Goal: Task Accomplishment & Management: Manage account settings

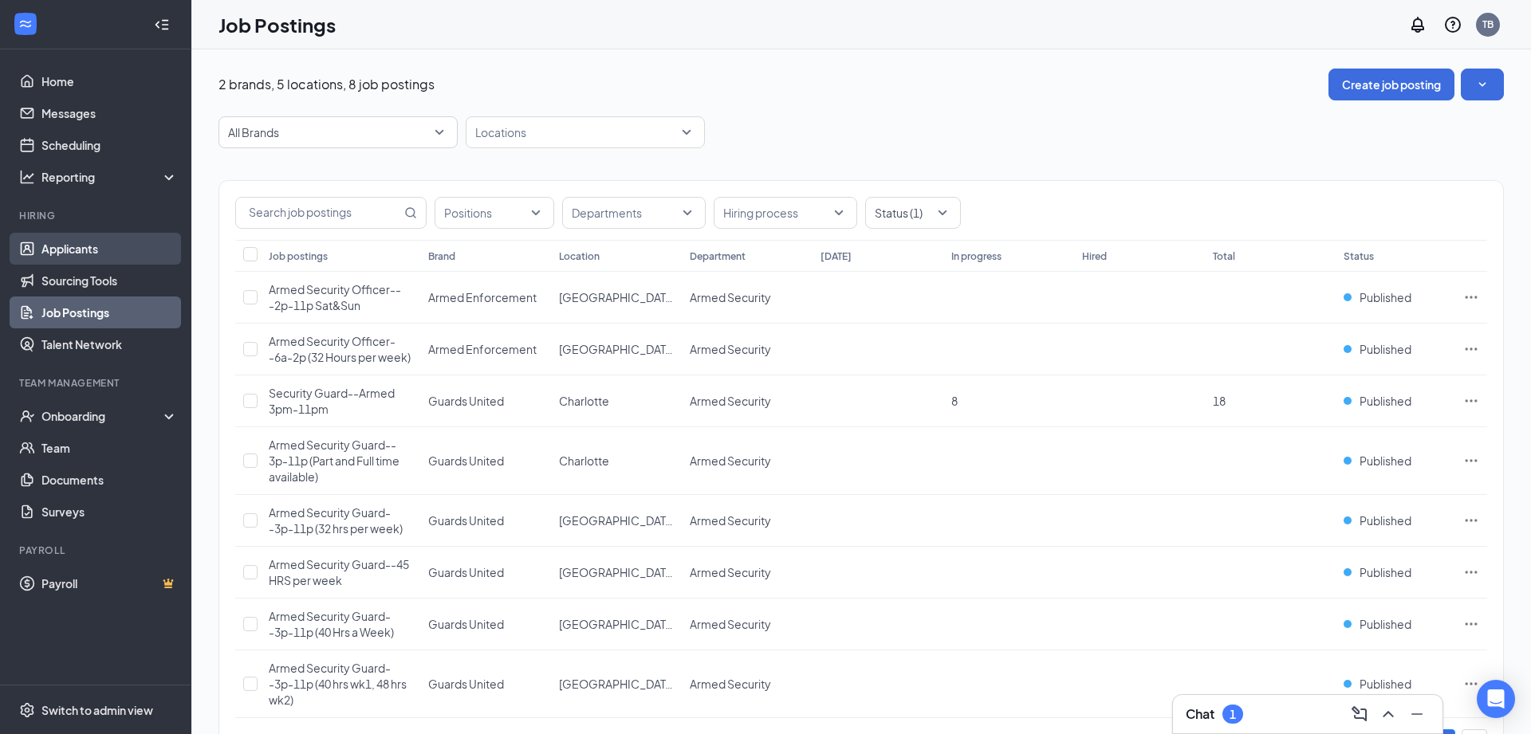
click at [67, 250] on link "Applicants" at bounding box center [109, 249] width 136 height 32
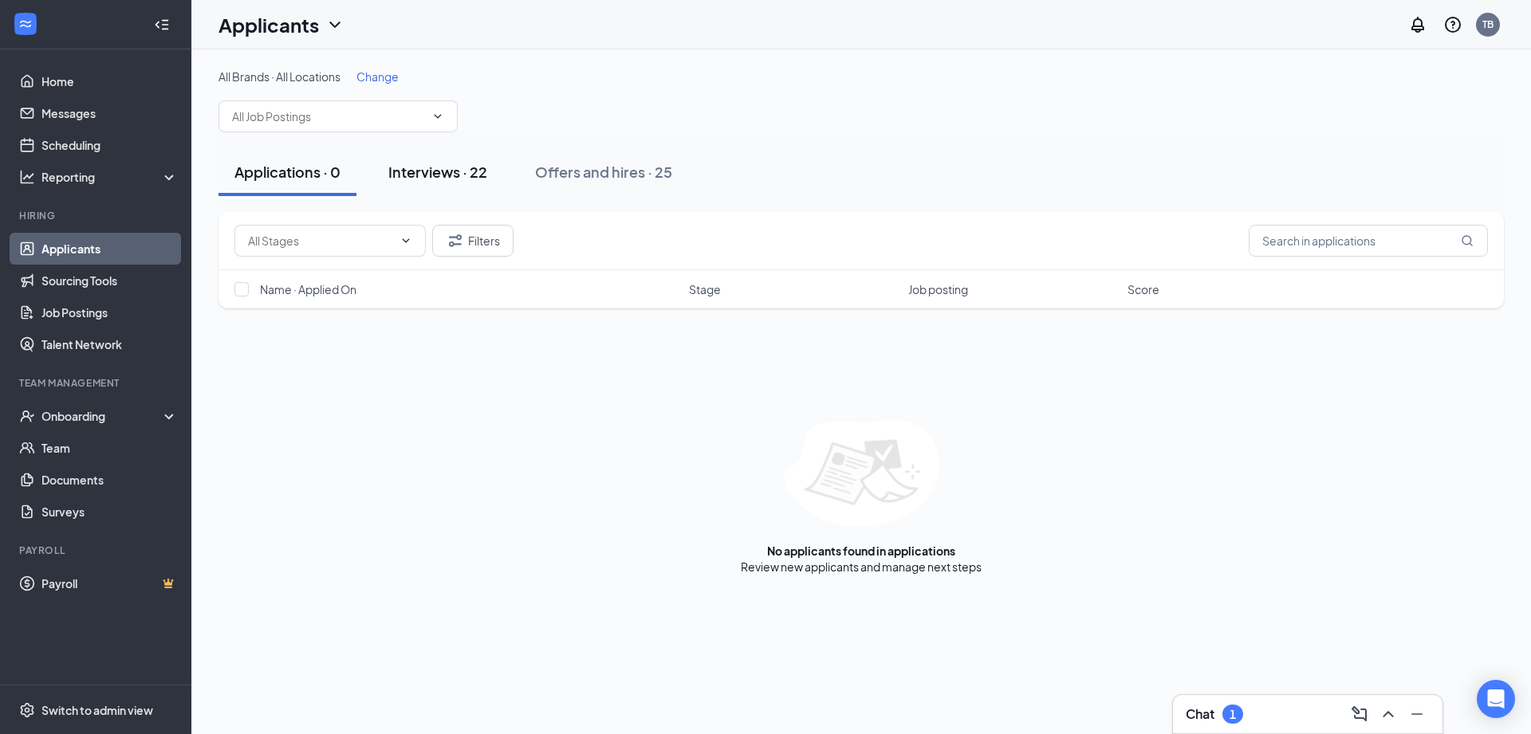
click at [428, 165] on div "Interviews · 22" at bounding box center [437, 172] width 99 height 20
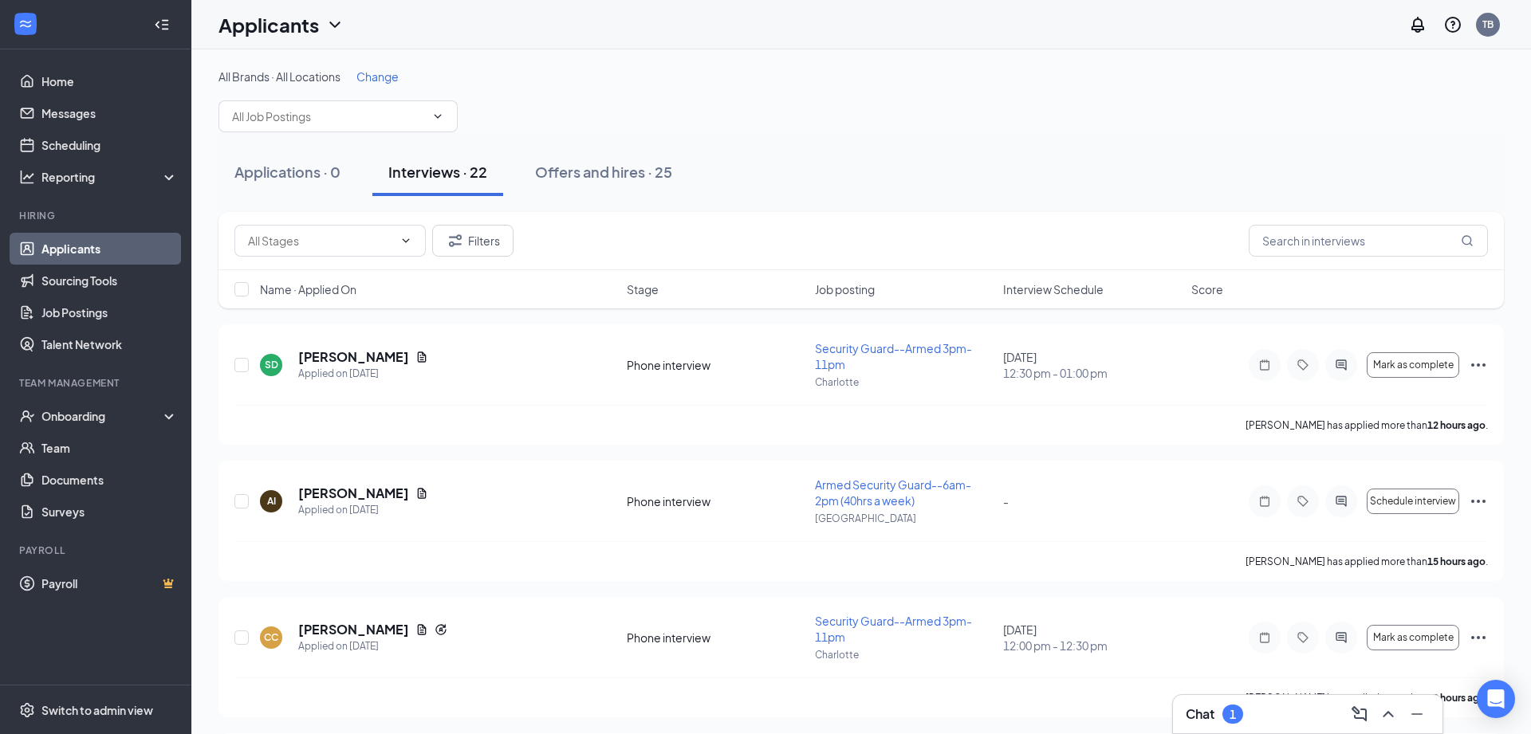
click at [1220, 718] on div "Chat 1" at bounding box center [1213, 714] width 57 height 19
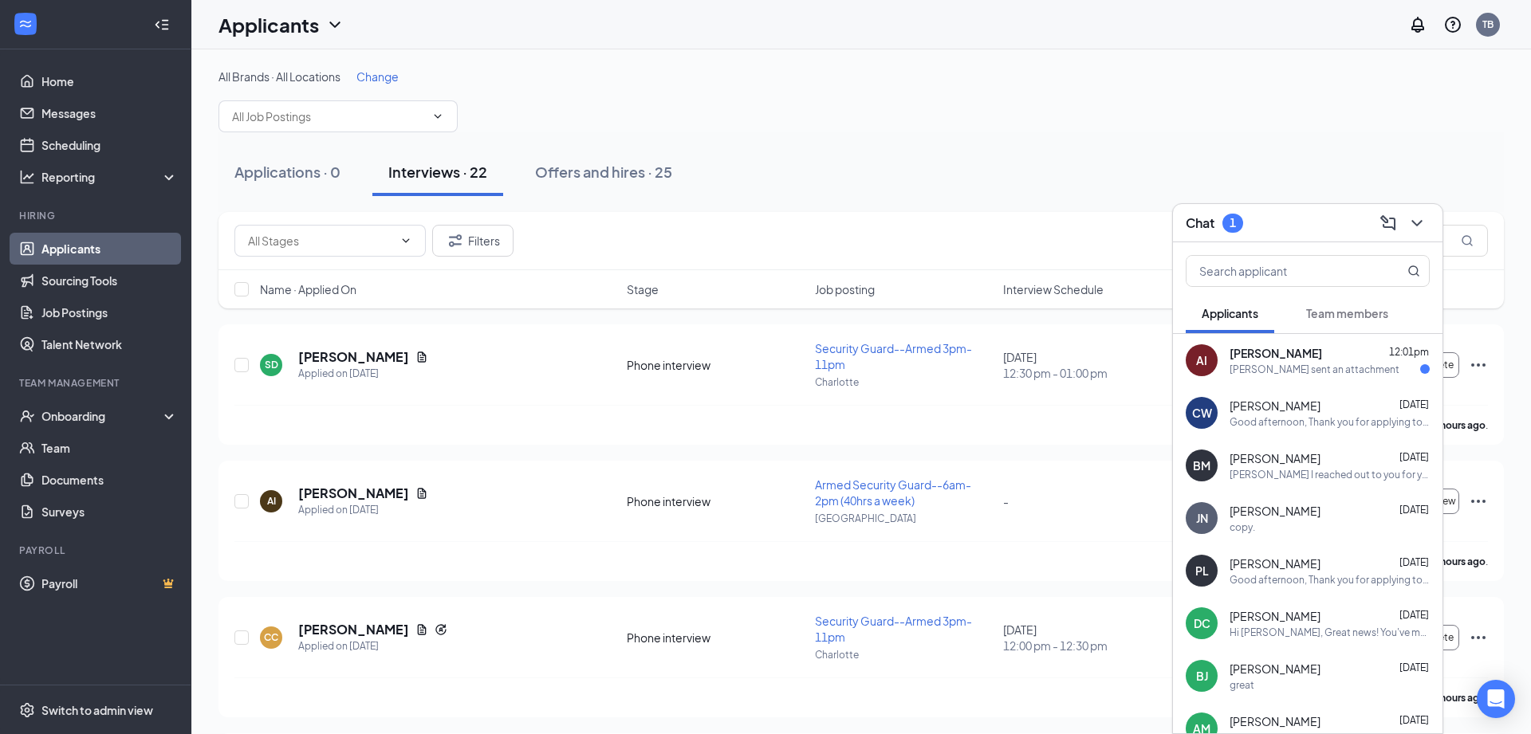
click at [1316, 358] on div "[PERSON_NAME] 12:01pm" at bounding box center [1329, 353] width 200 height 16
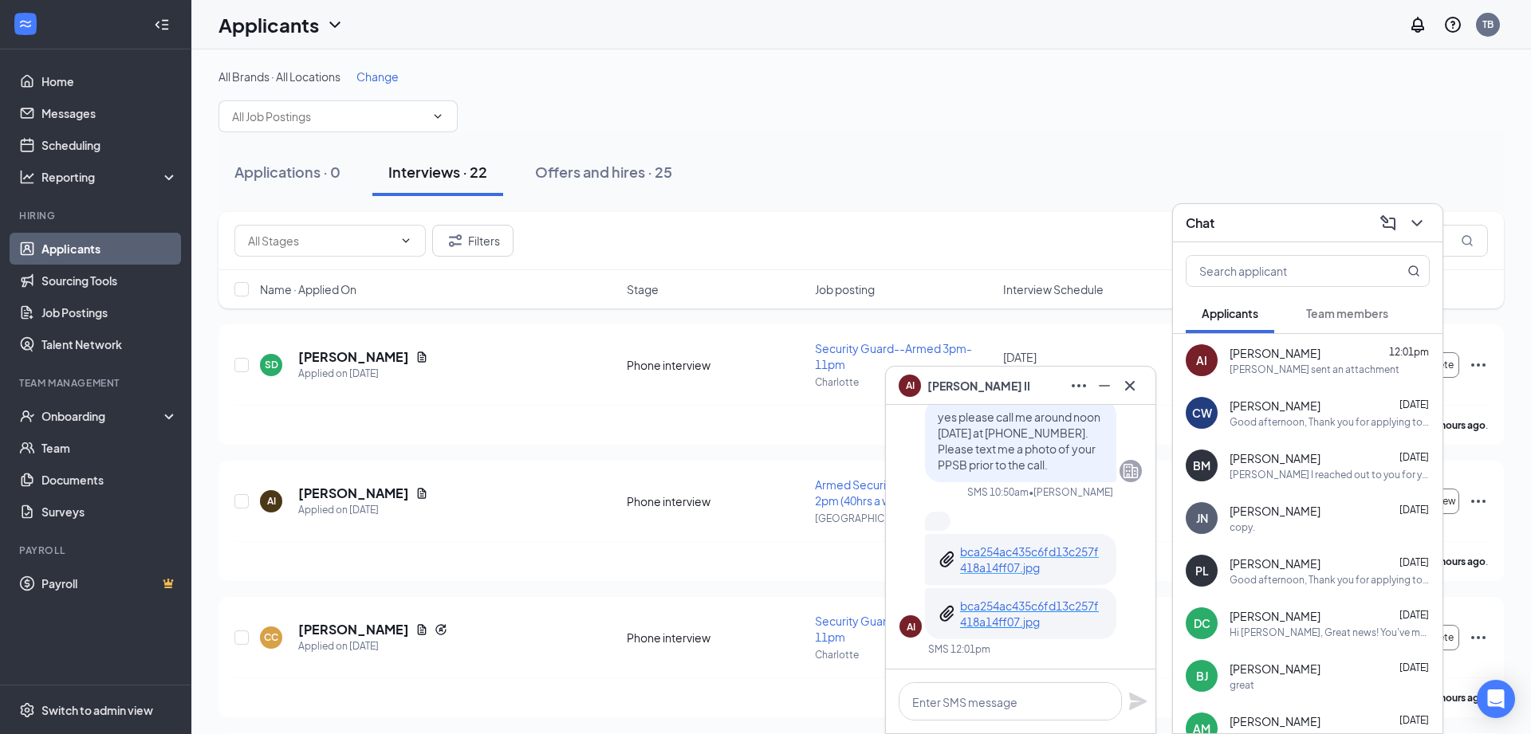
click at [1033, 552] on p "bca254ac435c6fd13c257f418a14ff07.jpg" at bounding box center [1031, 560] width 143 height 32
click at [1010, 605] on p "bca254ac435c6fd13c257f418a14ff07.jpg" at bounding box center [1031, 614] width 143 height 32
click at [1102, 387] on icon "Minimize" at bounding box center [1104, 385] width 19 height 19
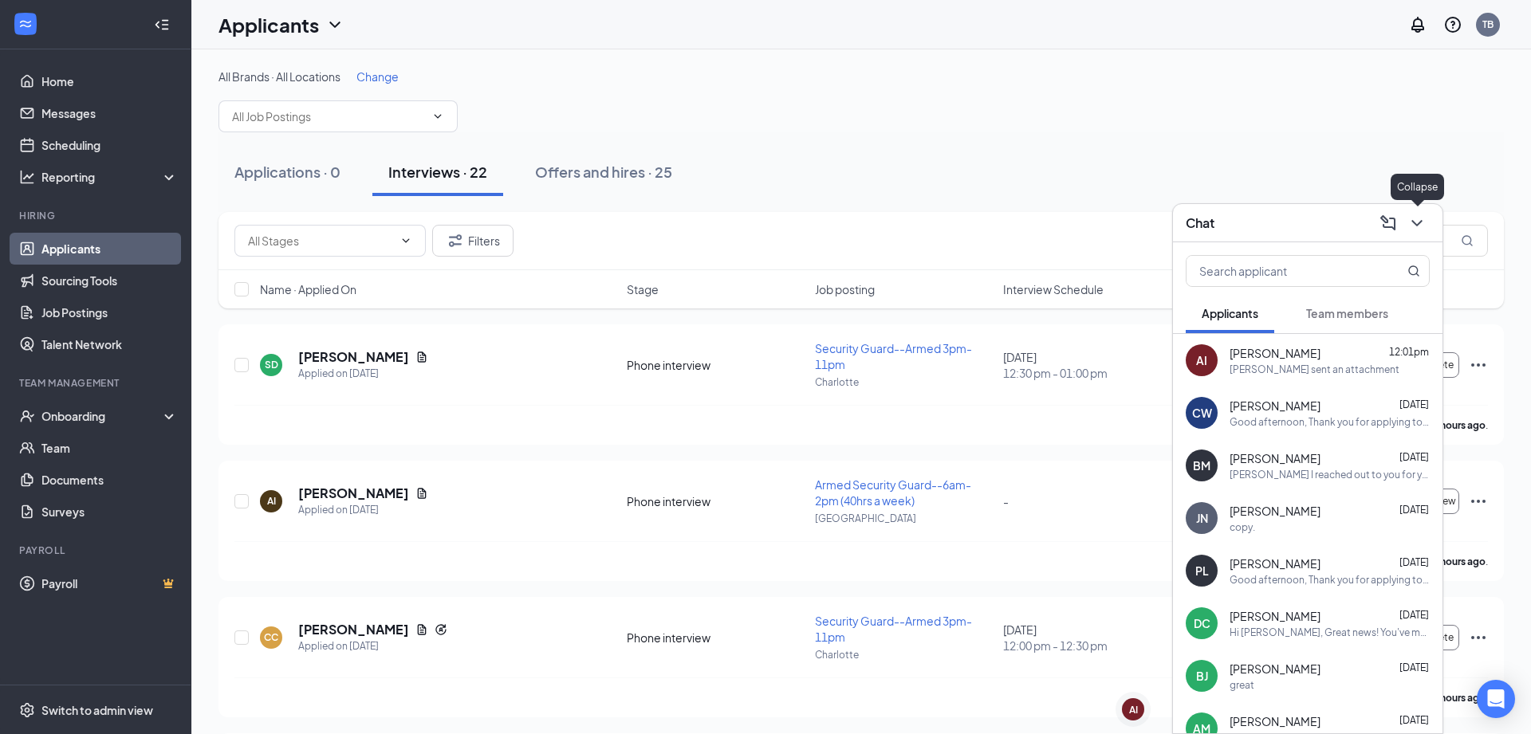
click at [1418, 228] on icon "ChevronDown" at bounding box center [1416, 223] width 19 height 19
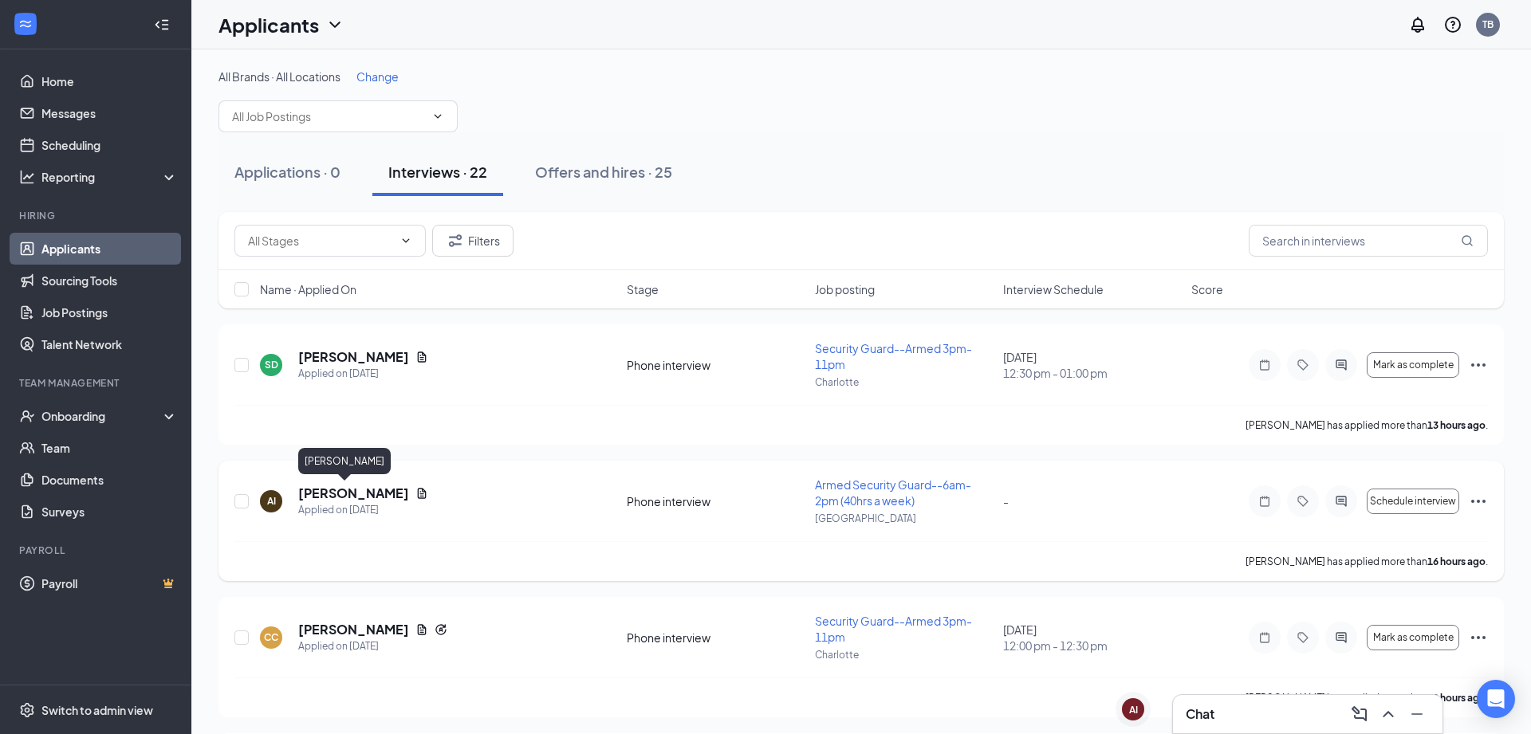
click at [318, 487] on h5 "[PERSON_NAME]" at bounding box center [353, 494] width 111 height 18
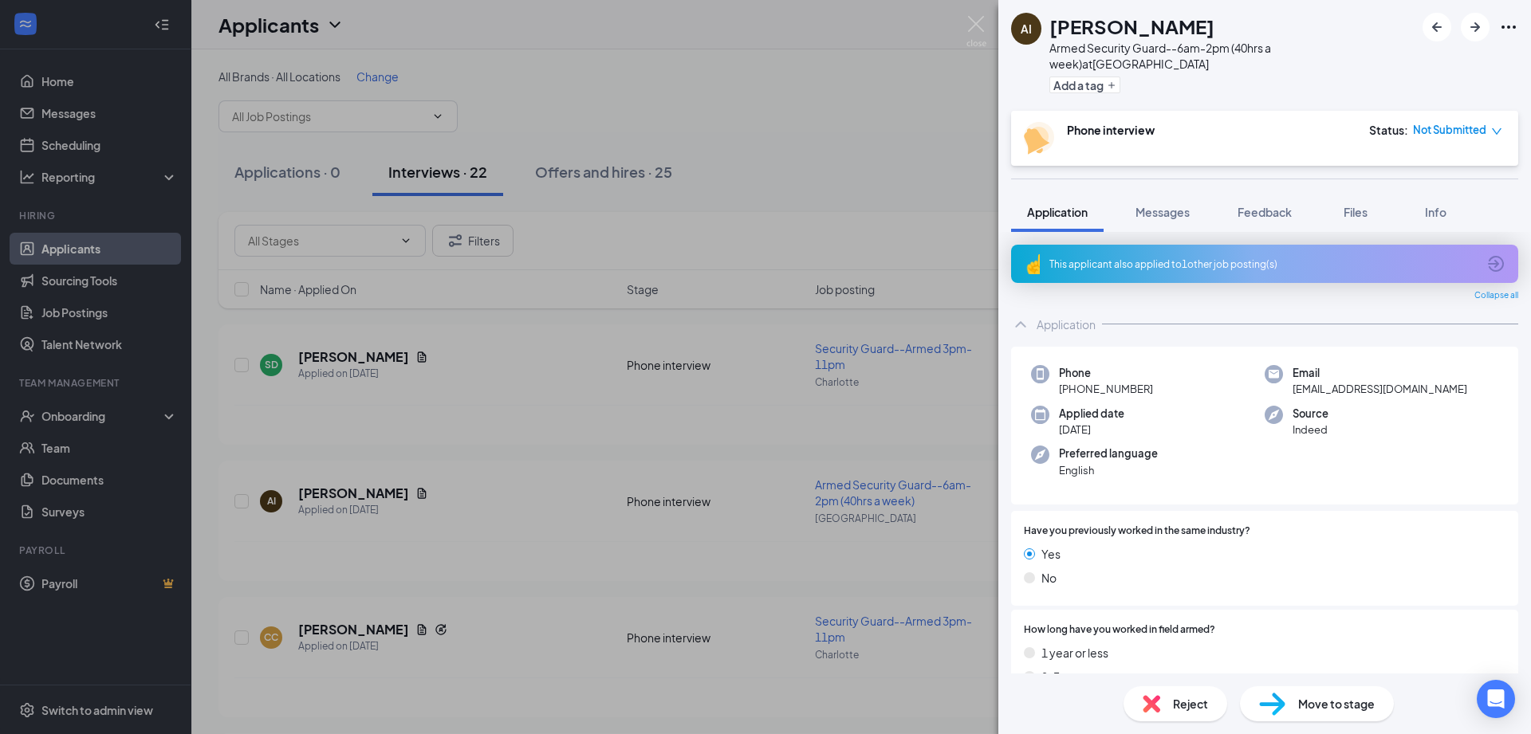
click at [1163, 258] on div "This applicant also applied to 1 other job posting(s)" at bounding box center [1262, 265] width 427 height 14
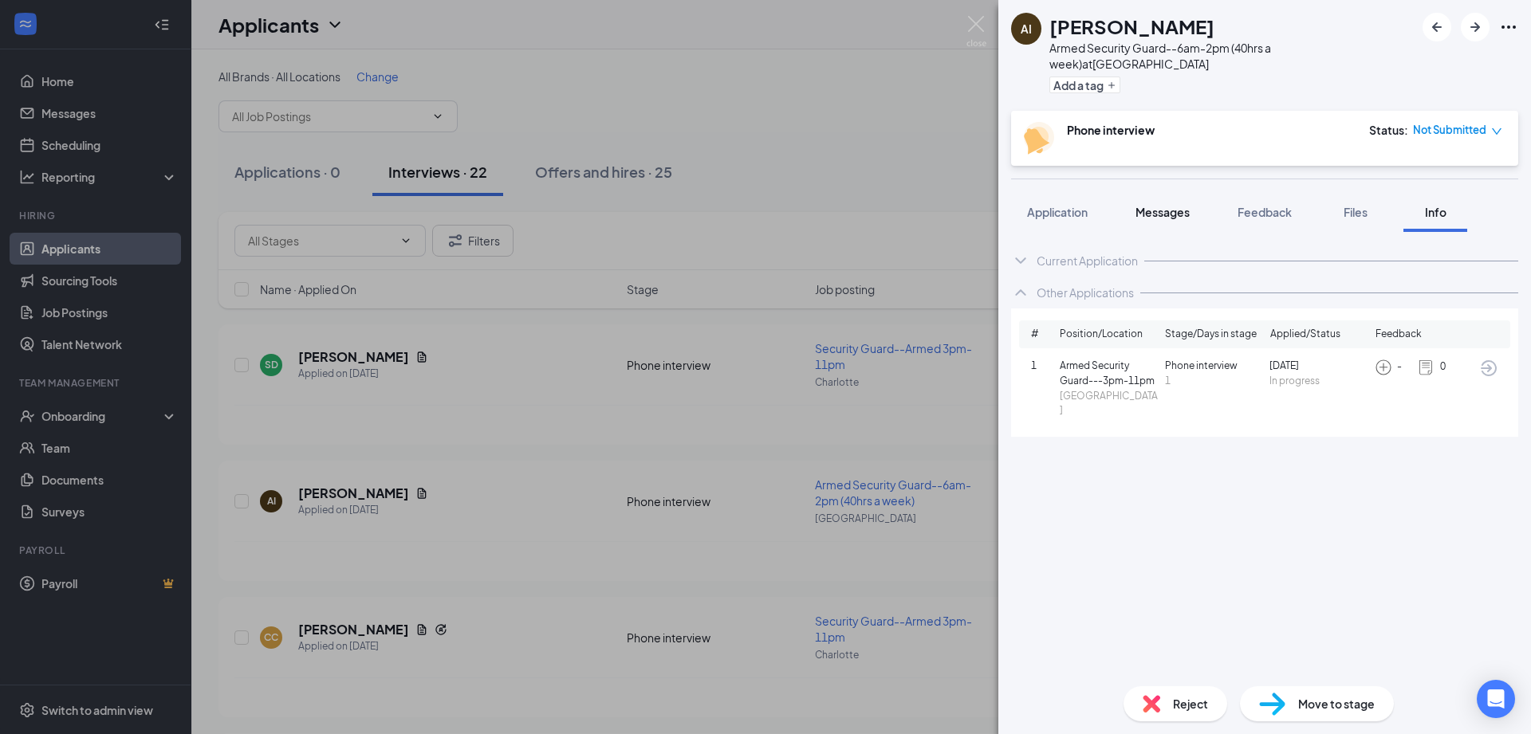
click at [1170, 205] on span "Messages" at bounding box center [1162, 212] width 54 height 14
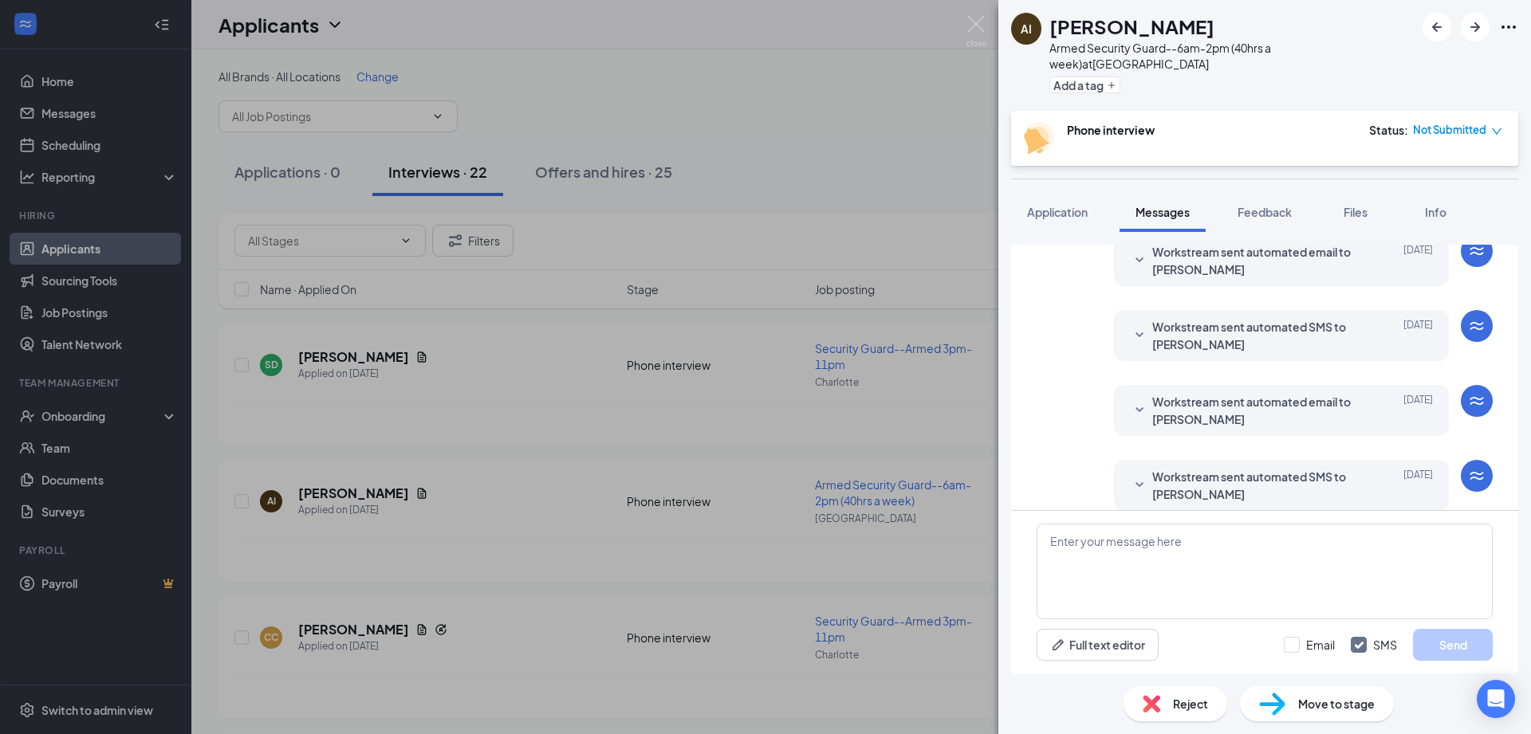
scroll to position [65, 0]
click at [1093, 552] on textarea at bounding box center [1264, 572] width 456 height 96
paste textarea "Shift 8 WK1-Mon-Fri 2p-11p Sat-Sun OFF WK2-Mon 2p-11p, Tues-Wed OFF, Thurs-Sun …"
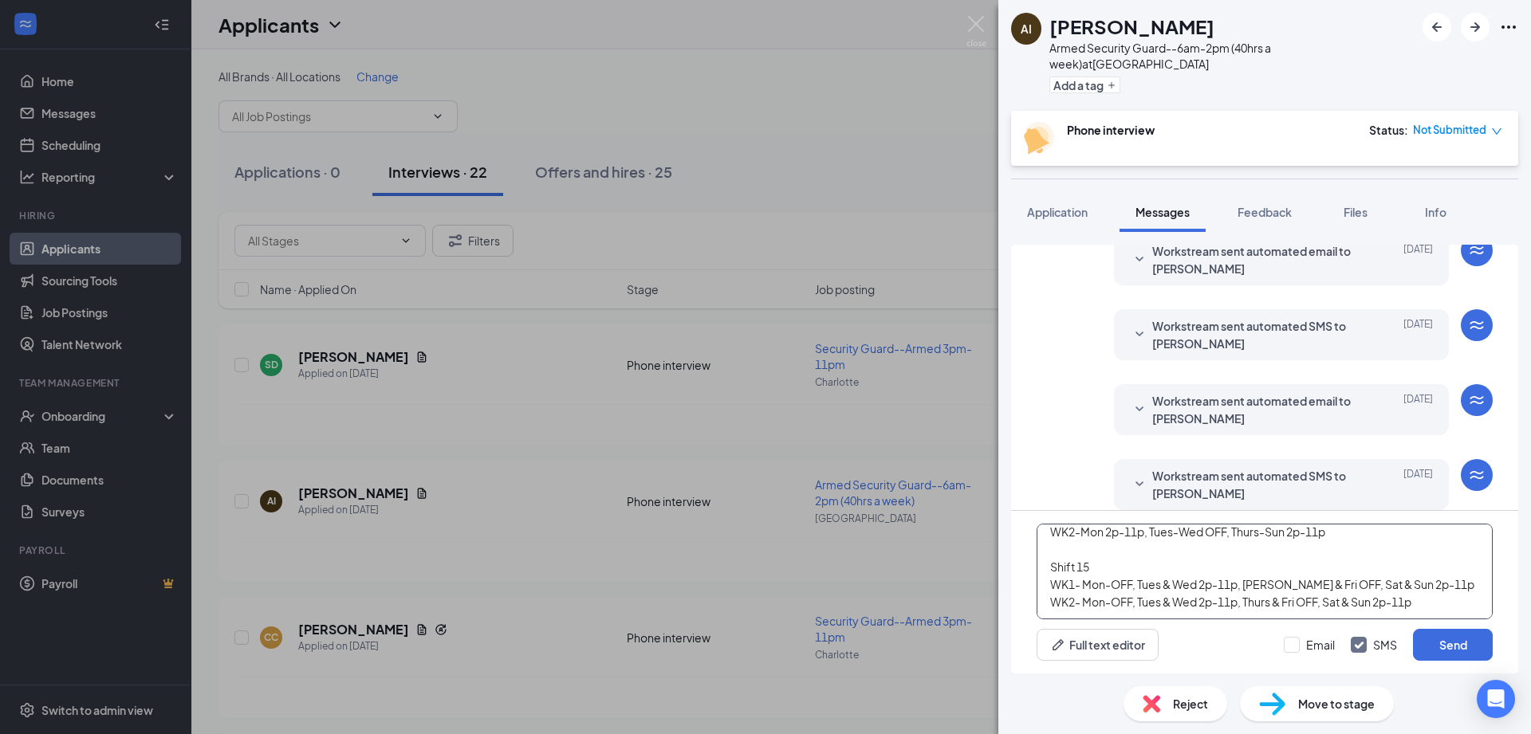
scroll to position [62, 0]
type textarea "Shift 8 WK1-Mon-Fri 2p-11p Sat-Sun OFF WK2-Mon 2p-11p, Tues-Wed OFF, Thurs-Sun …"
click at [1461, 643] on button "Send" at bounding box center [1453, 645] width 80 height 32
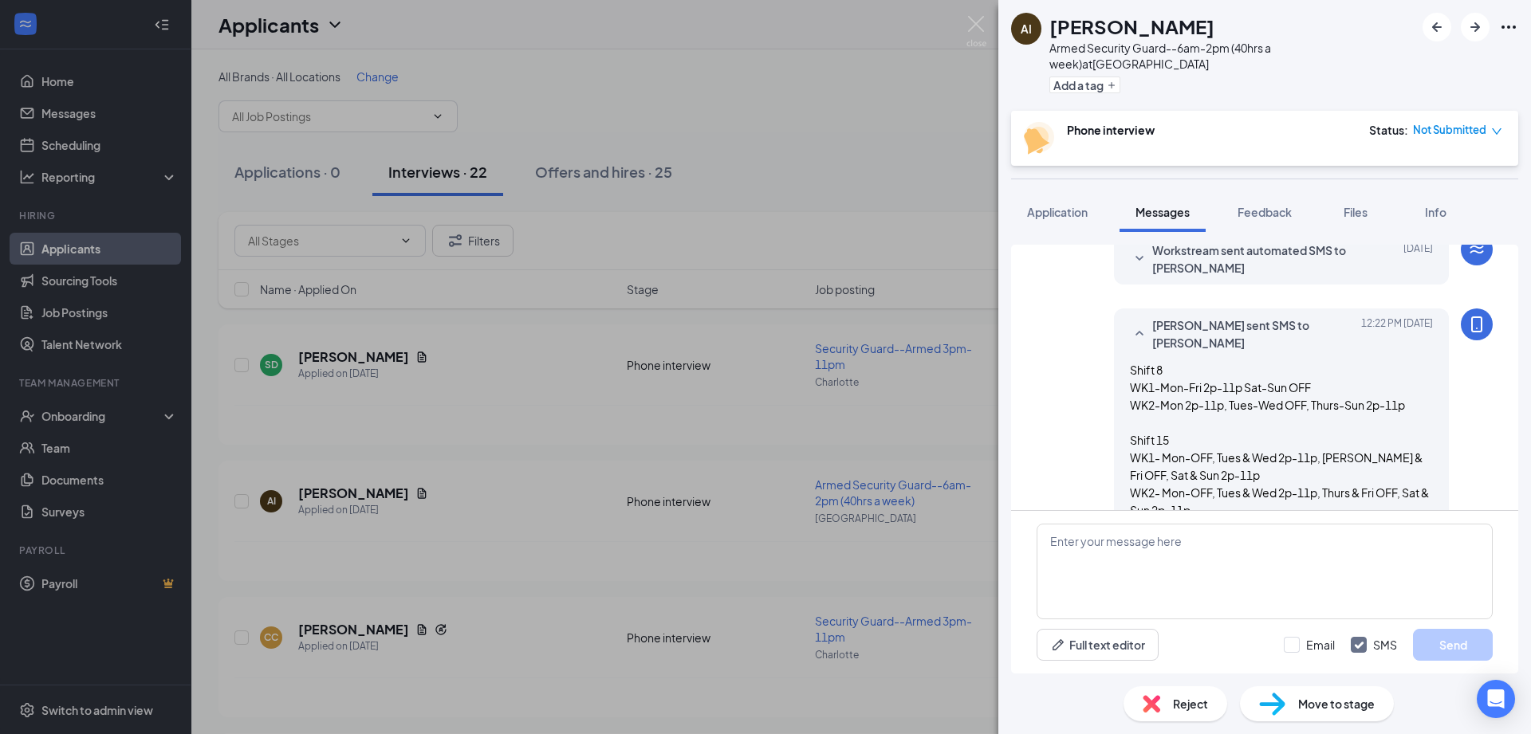
scroll to position [291, 0]
click at [1362, 205] on span "Files" at bounding box center [1355, 212] width 24 height 14
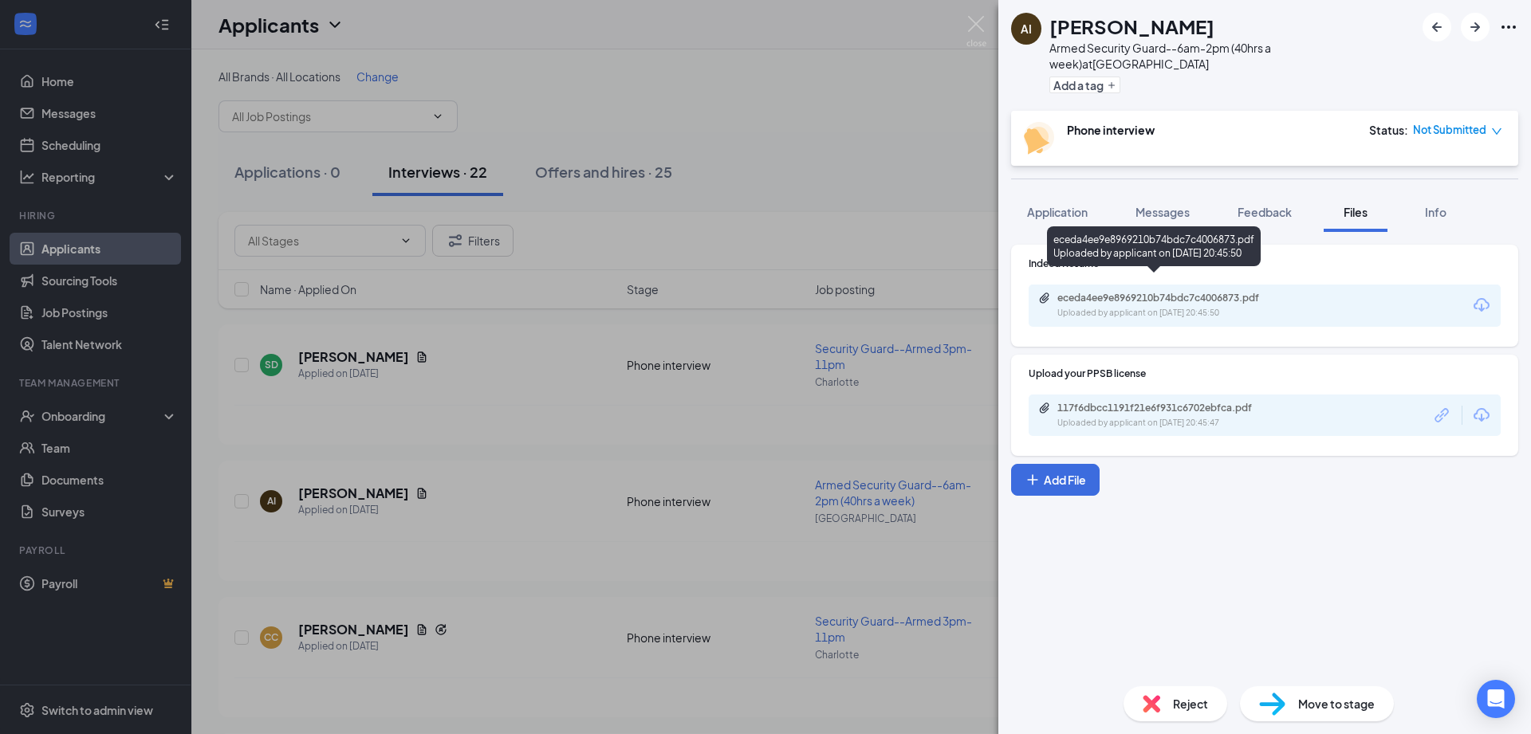
click at [1185, 292] on div "eceda4ee9e8969210b74bdc7c4006873.pdf" at bounding box center [1168, 298] width 223 height 13
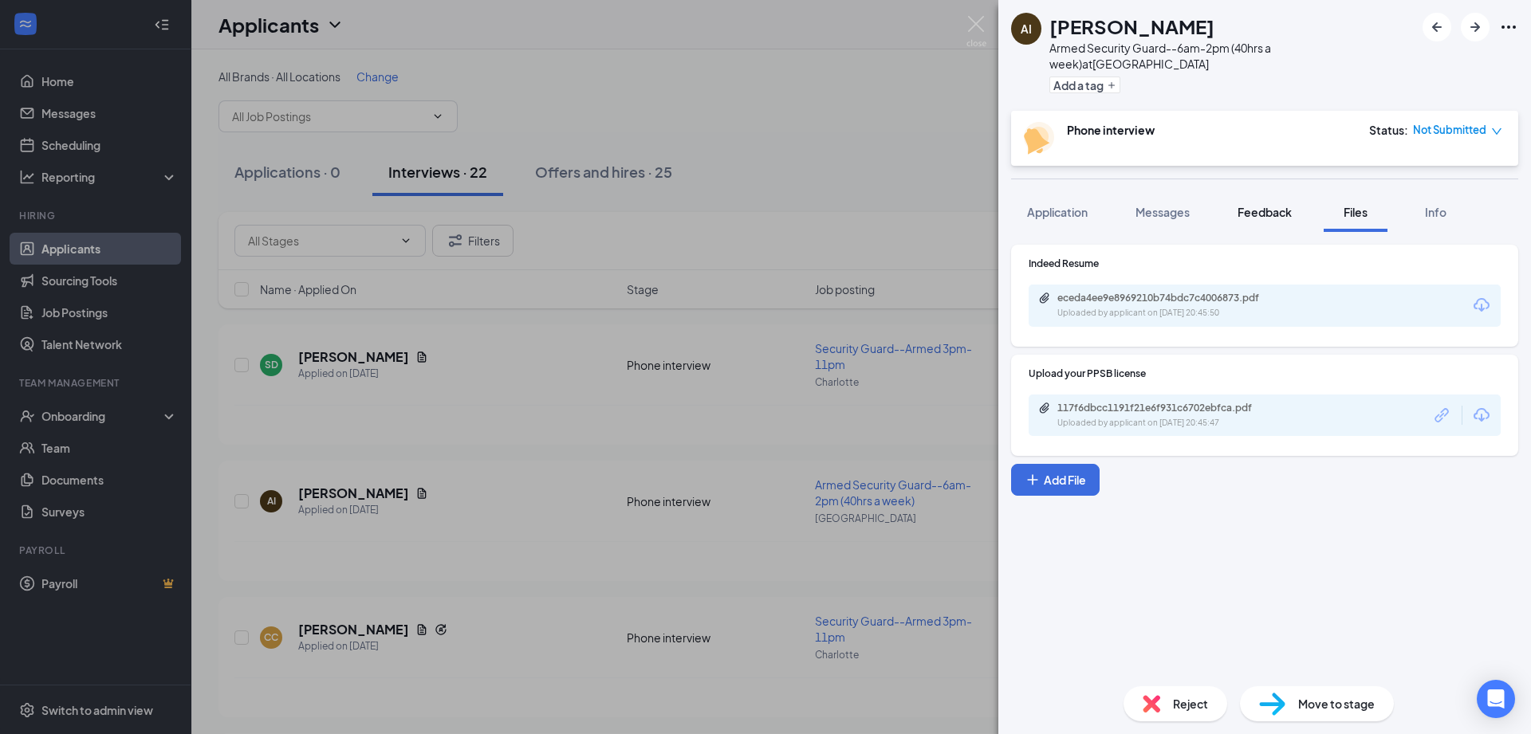
click at [1268, 205] on span "Feedback" at bounding box center [1264, 212] width 54 height 14
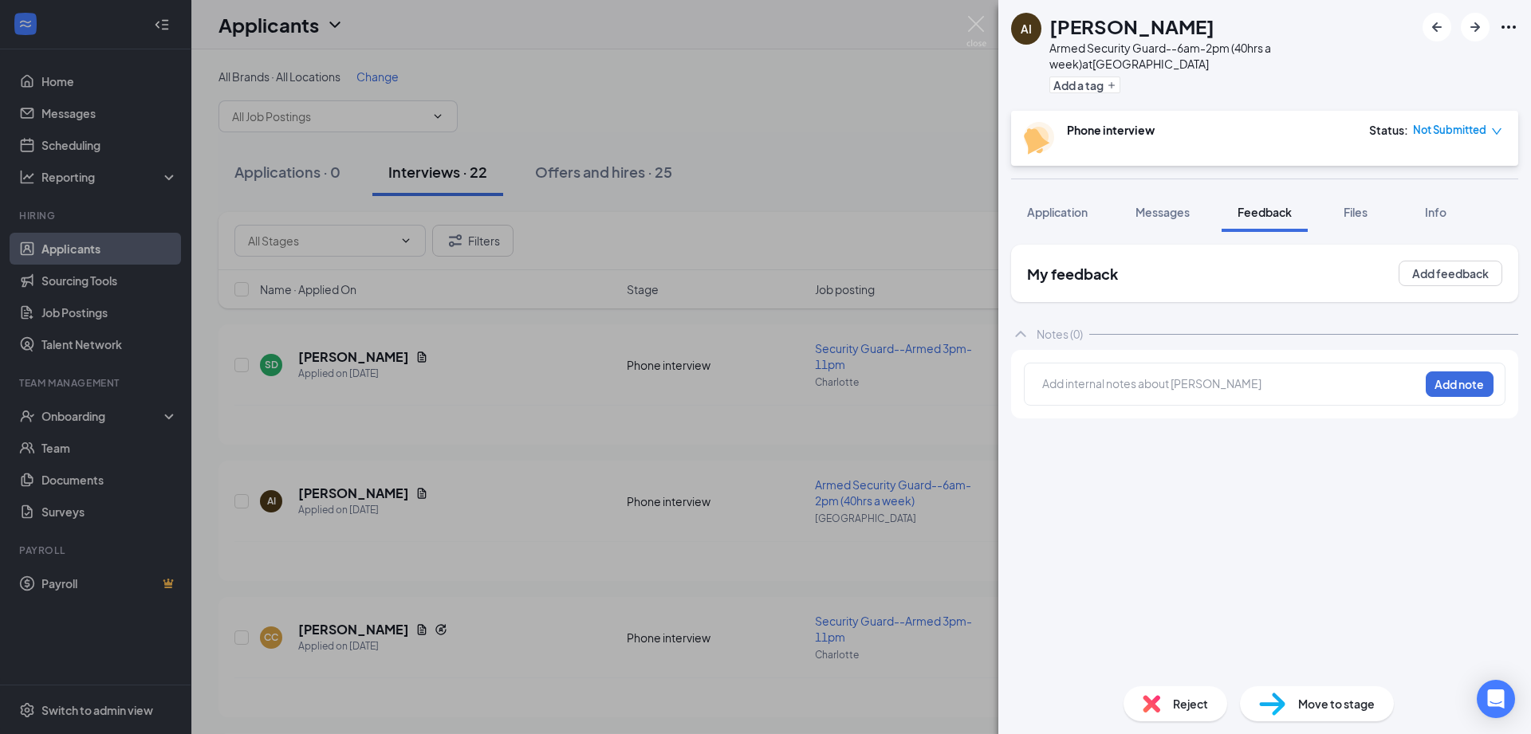
click at [1147, 375] on div at bounding box center [1230, 383] width 375 height 17
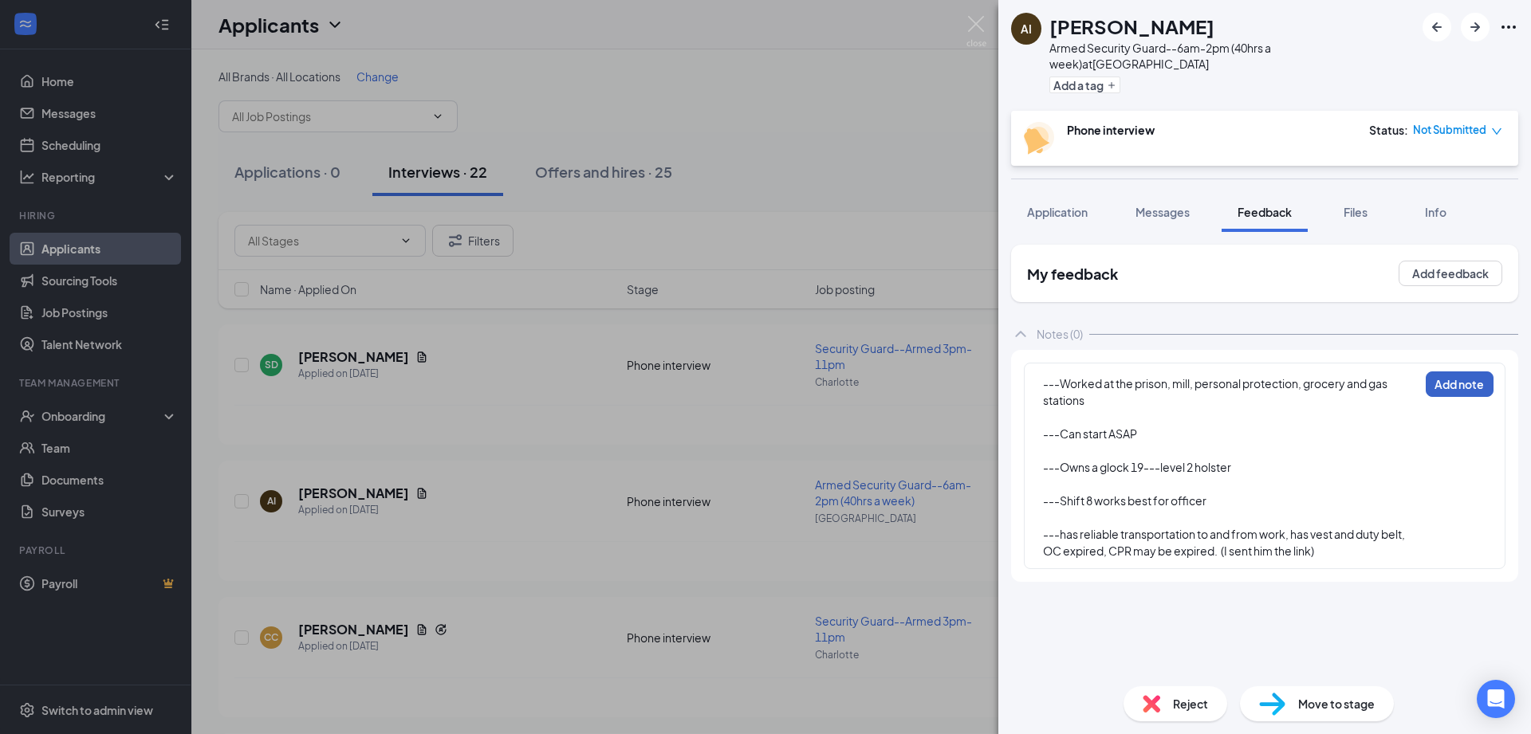
click at [1456, 372] on button "Add note" at bounding box center [1459, 385] width 68 height 26
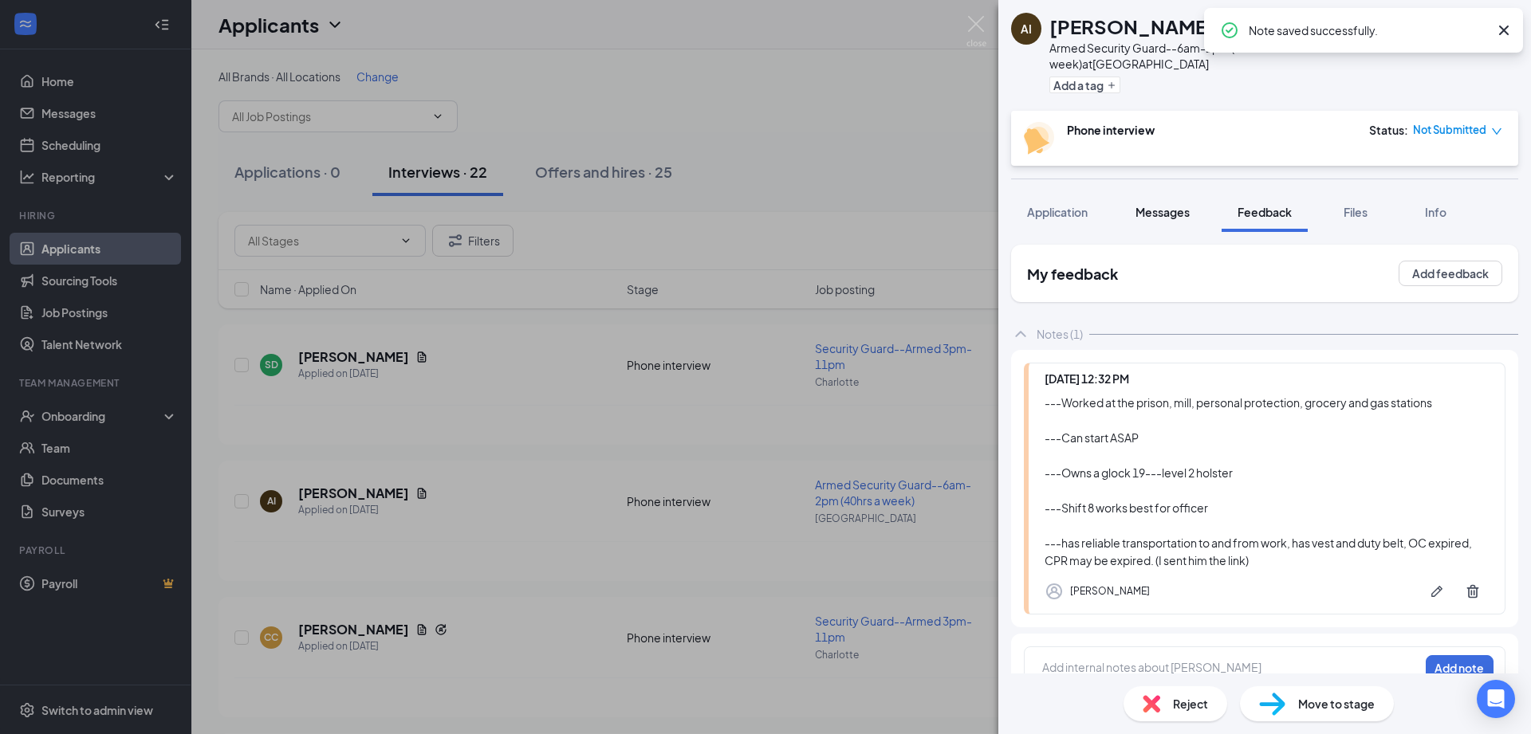
click at [1170, 205] on span "Messages" at bounding box center [1162, 212] width 54 height 14
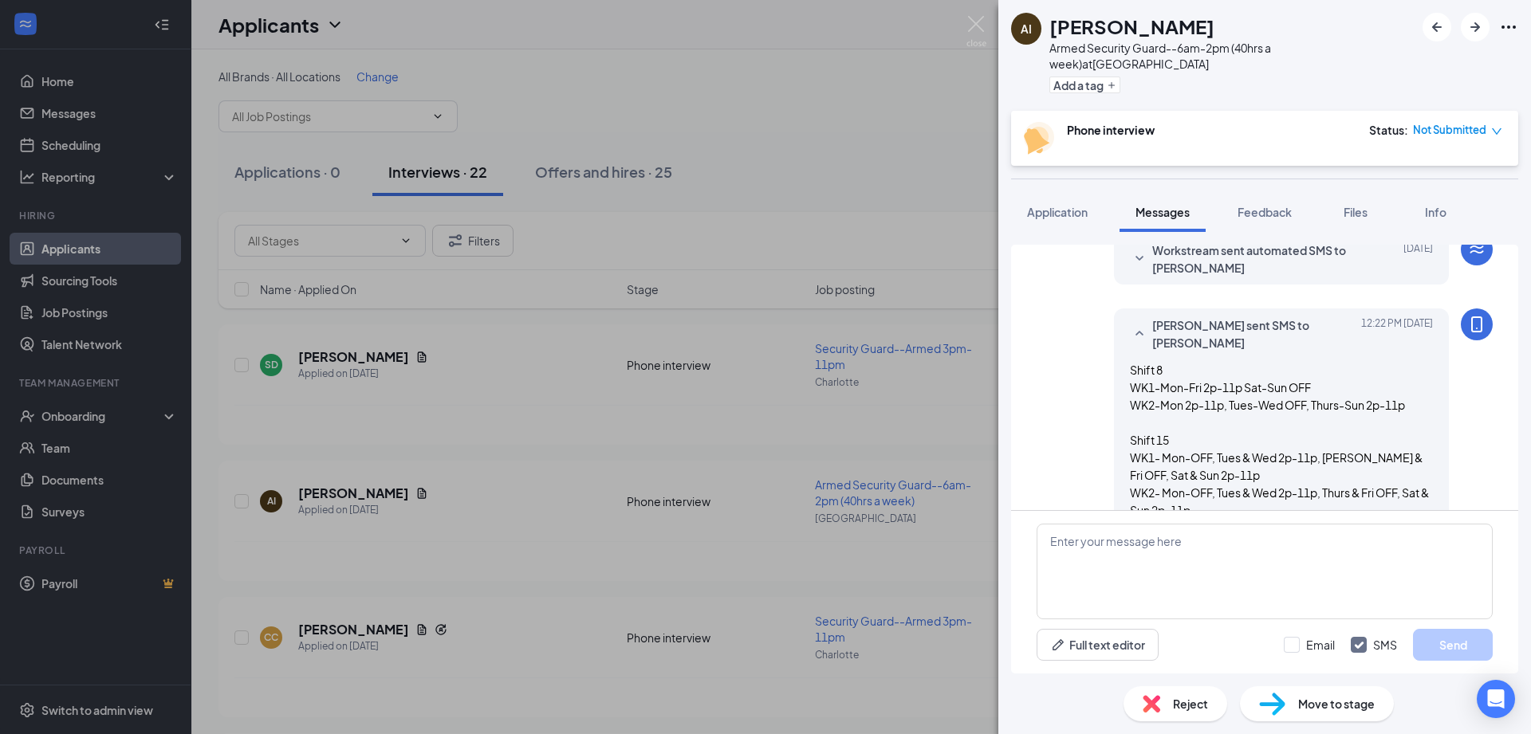
scroll to position [291, 0]
click at [1075, 205] on span "Application" at bounding box center [1057, 212] width 61 height 14
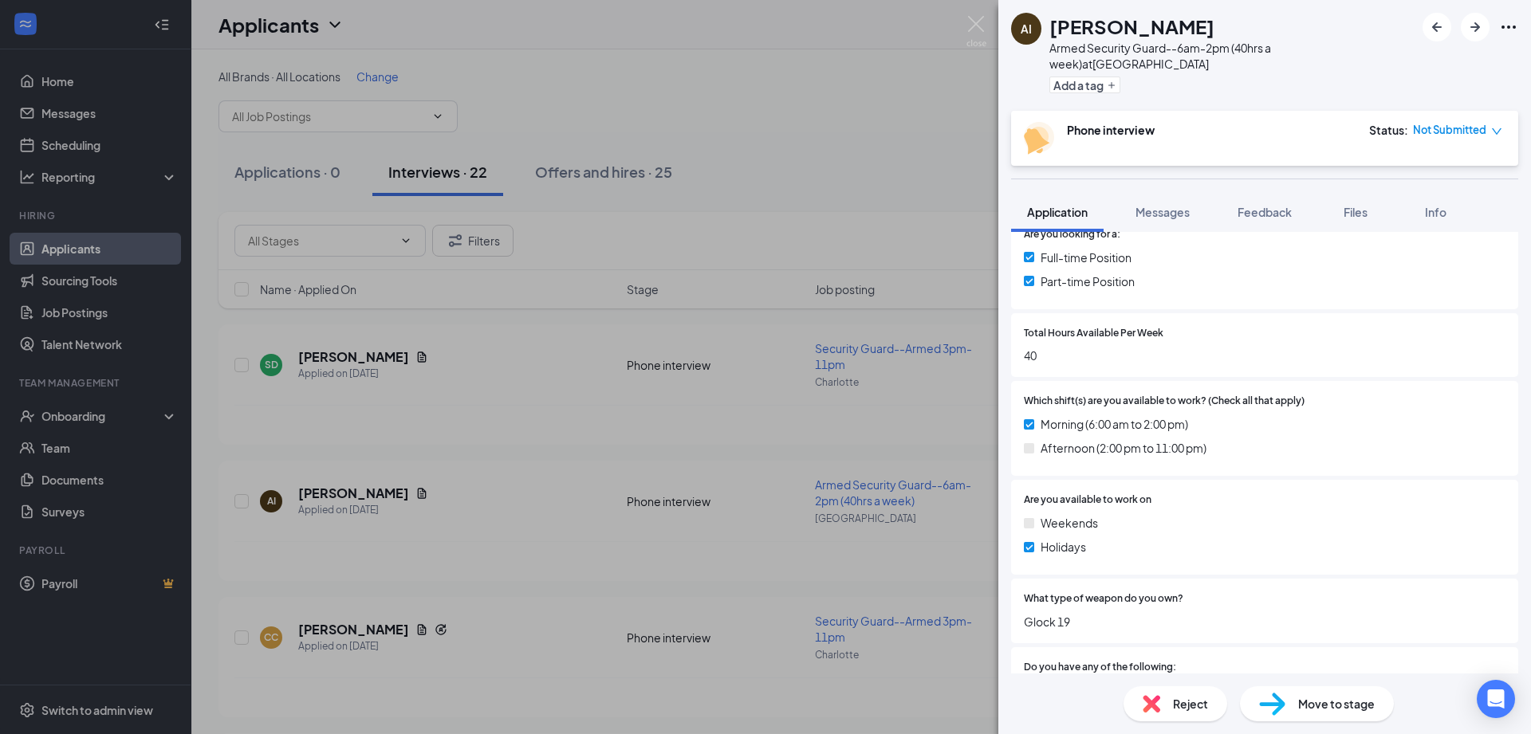
scroll to position [775, 0]
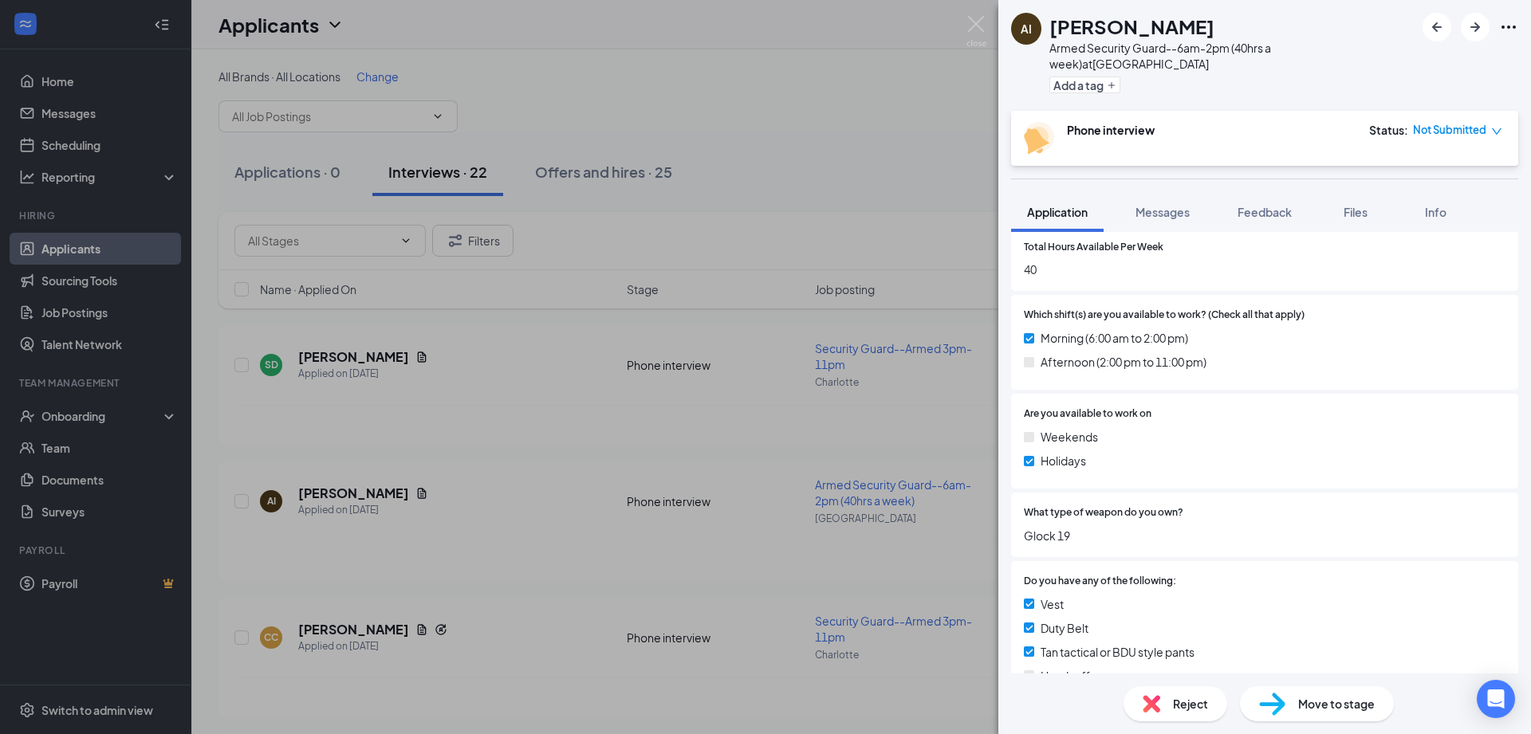
click at [1035, 353] on div "Afternoon (2:00 pm to 11:00 pm)" at bounding box center [1265, 362] width 482 height 18
click at [1030, 357] on img at bounding box center [1029, 362] width 10 height 10
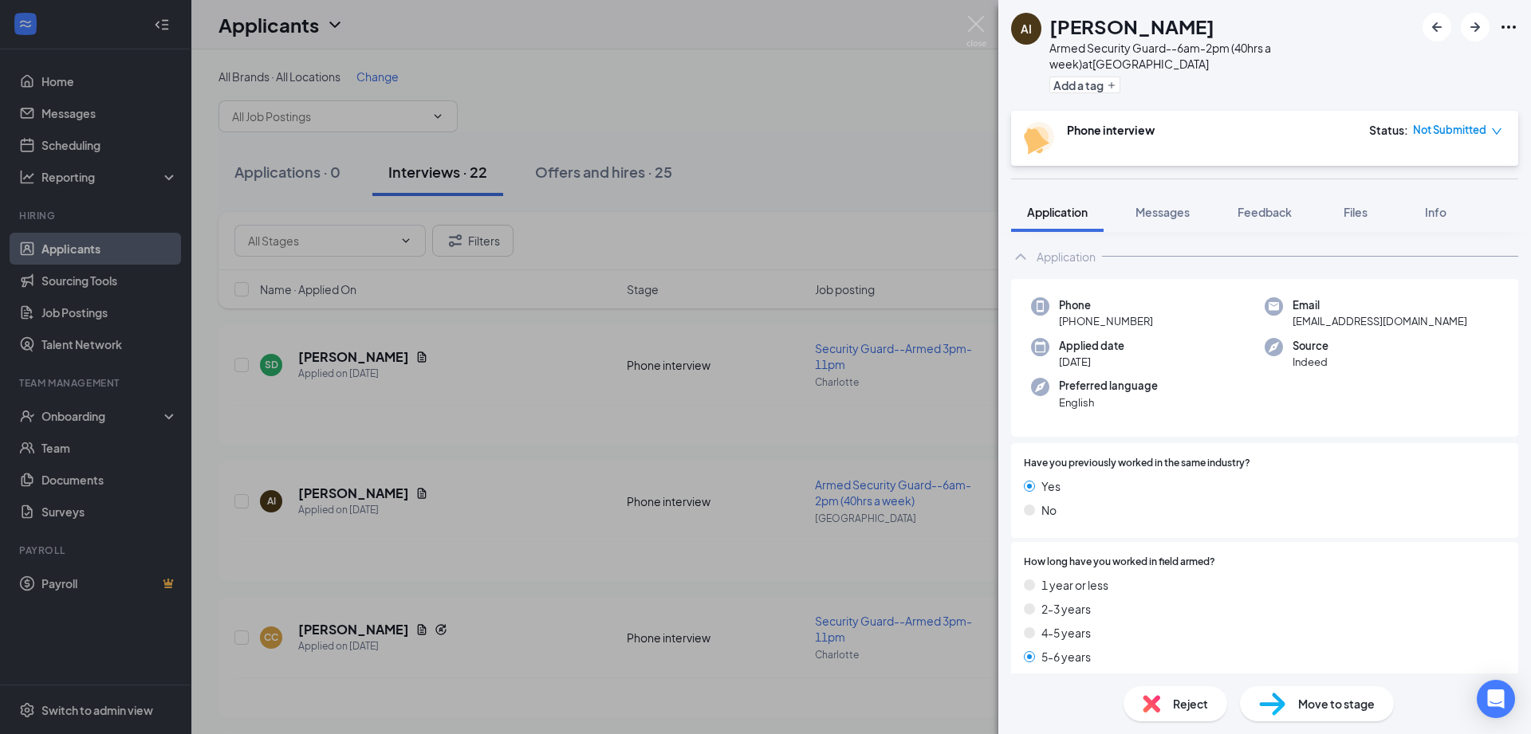
scroll to position [0, 0]
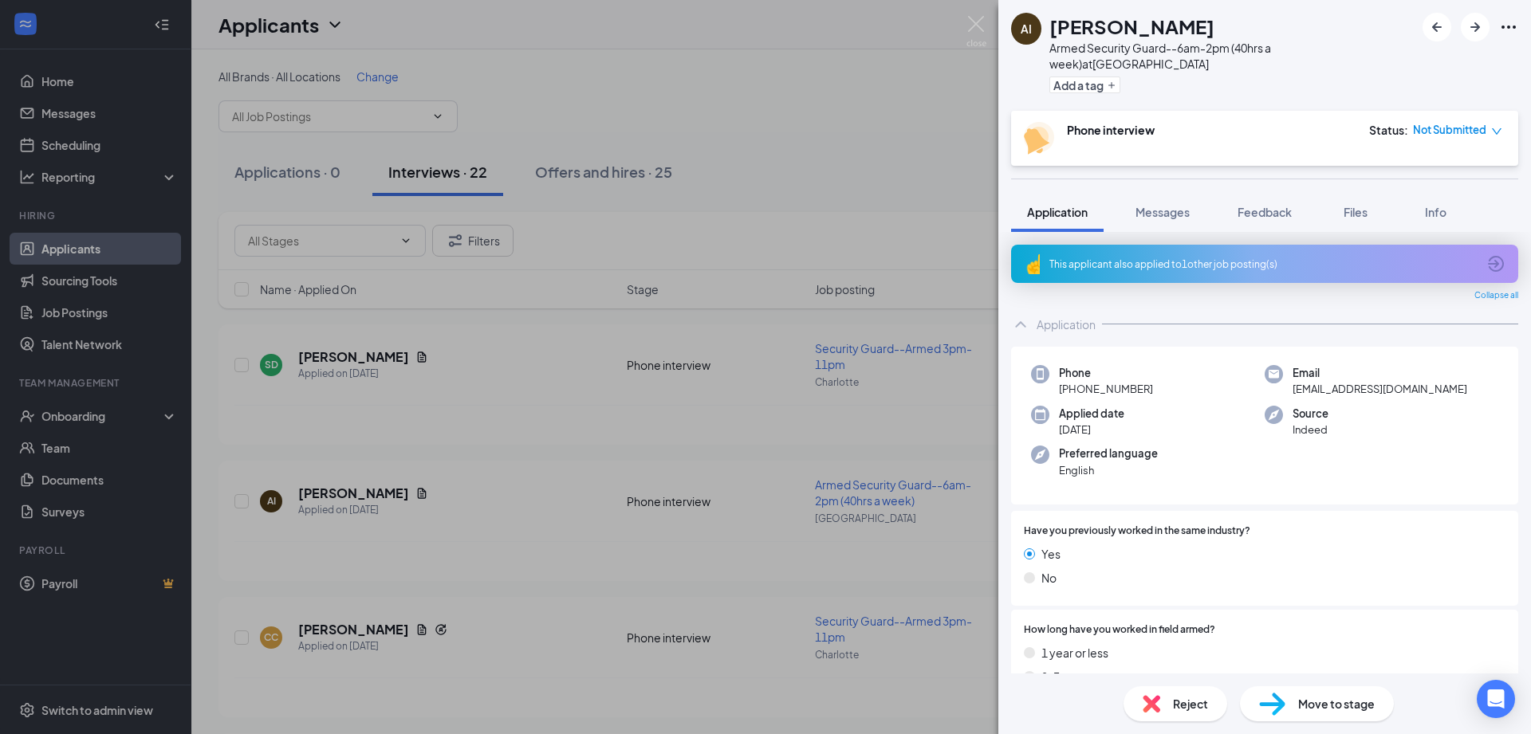
click at [1327, 706] on span "Move to stage" at bounding box center [1336, 704] width 77 height 18
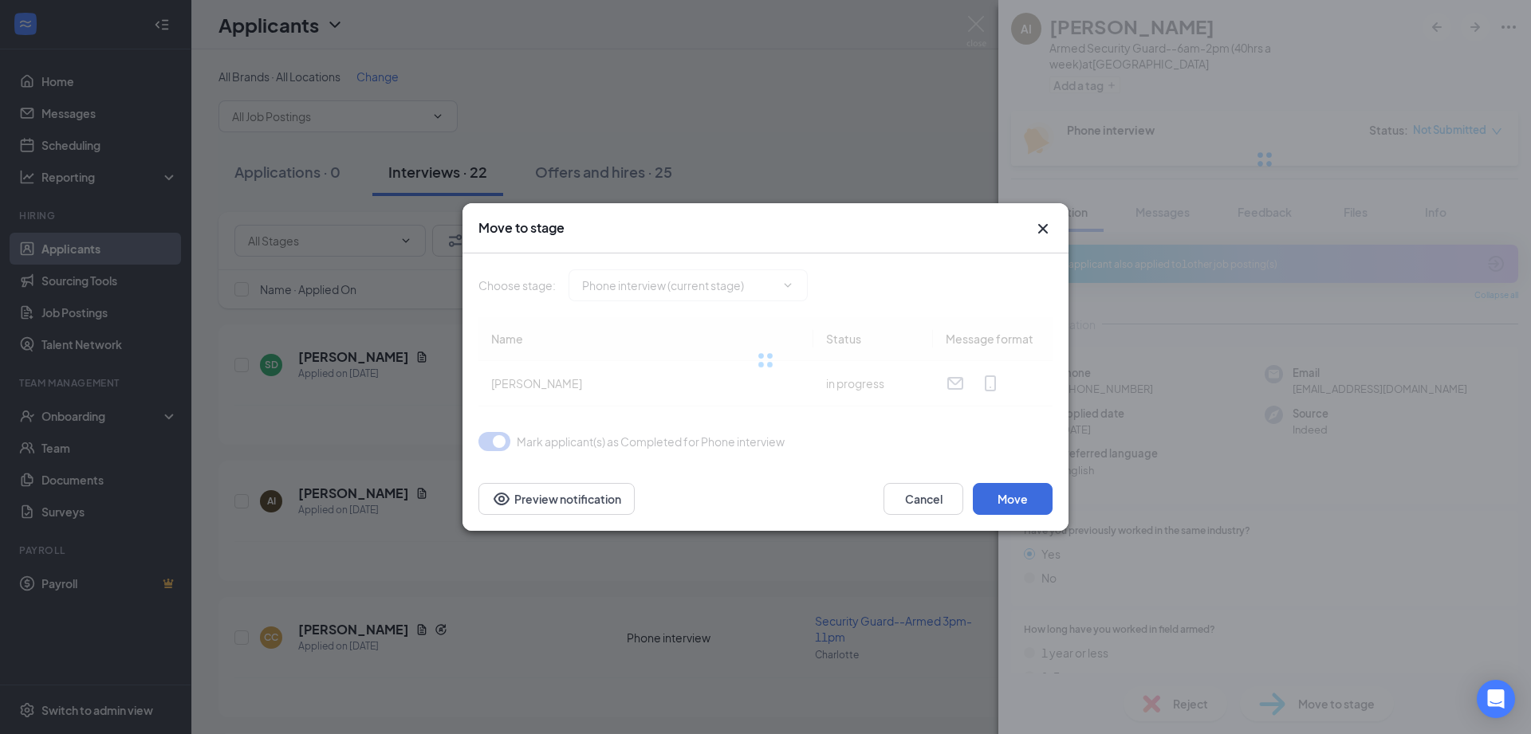
type input "Additional documents required (next stage)"
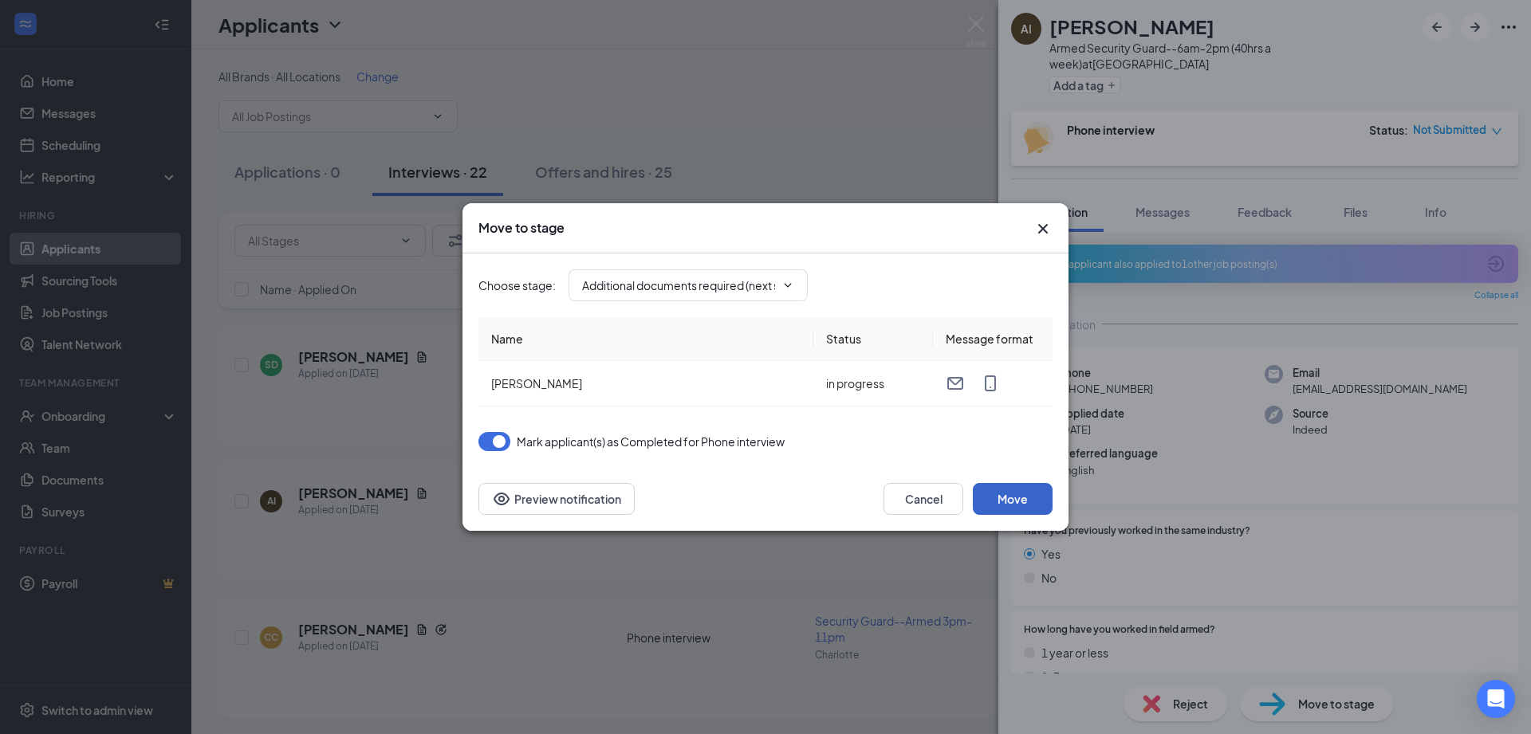
click at [1017, 493] on button "Move" at bounding box center [1013, 499] width 80 height 32
